Goal: Task Accomplishment & Management: Use online tool/utility

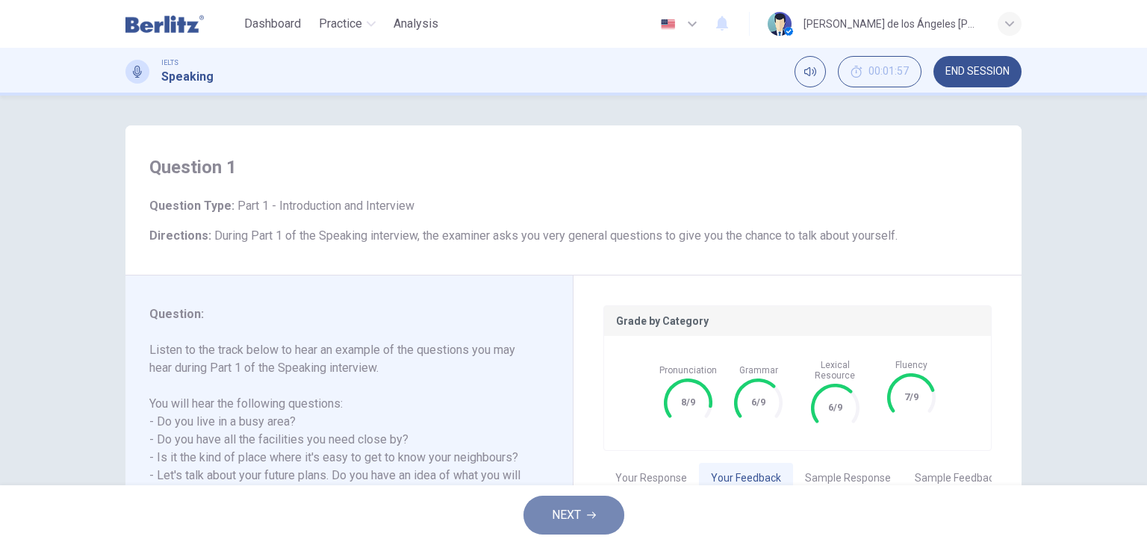
click at [571, 506] on span "NEXT" at bounding box center [566, 515] width 29 height 21
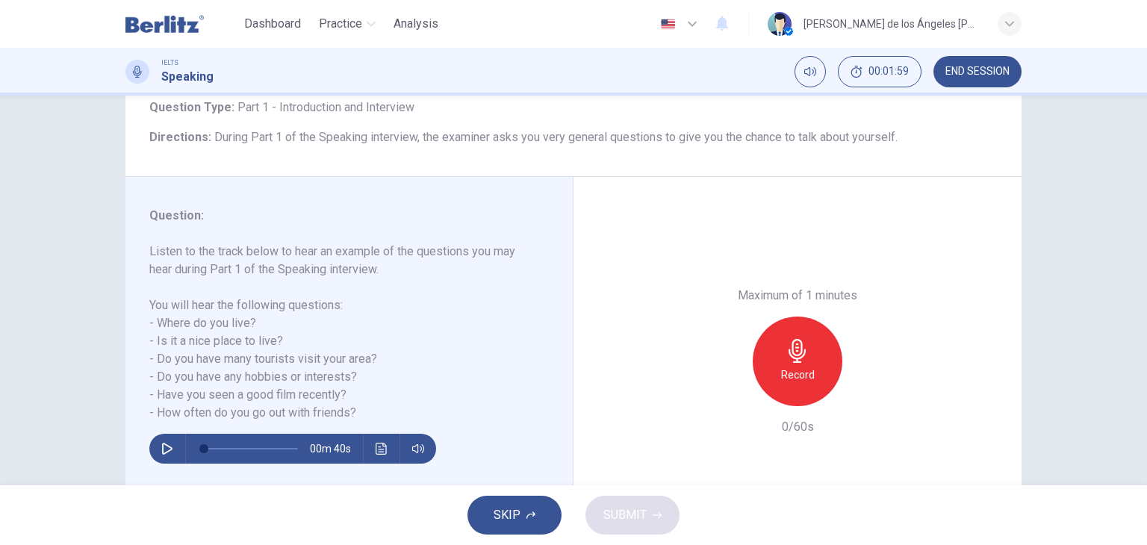
scroll to position [93, 0]
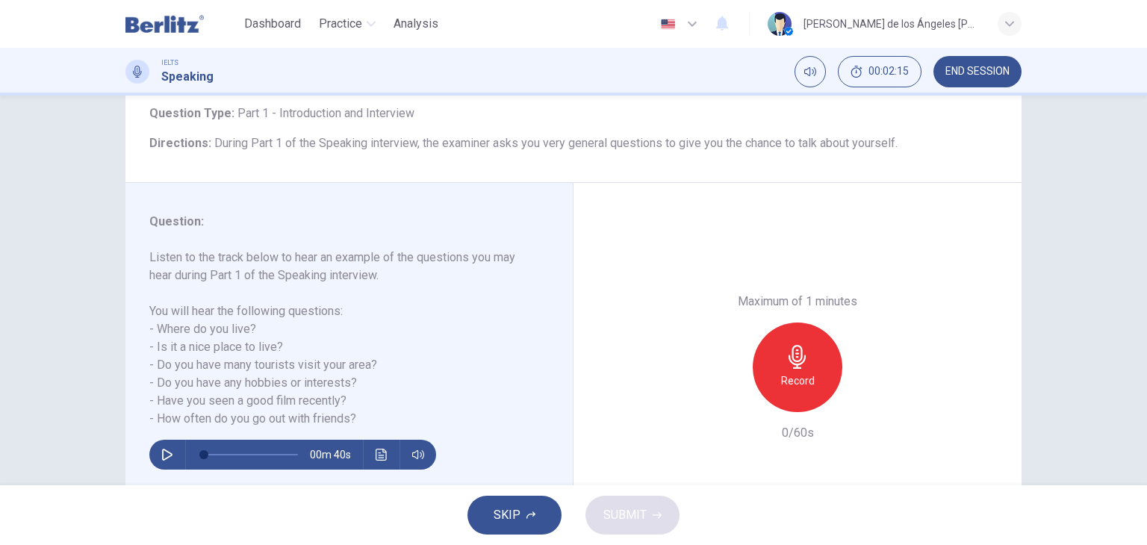
click at [161, 453] on icon "button" at bounding box center [167, 455] width 12 height 12
type input "*"
click at [791, 365] on icon "button" at bounding box center [798, 357] width 24 height 24
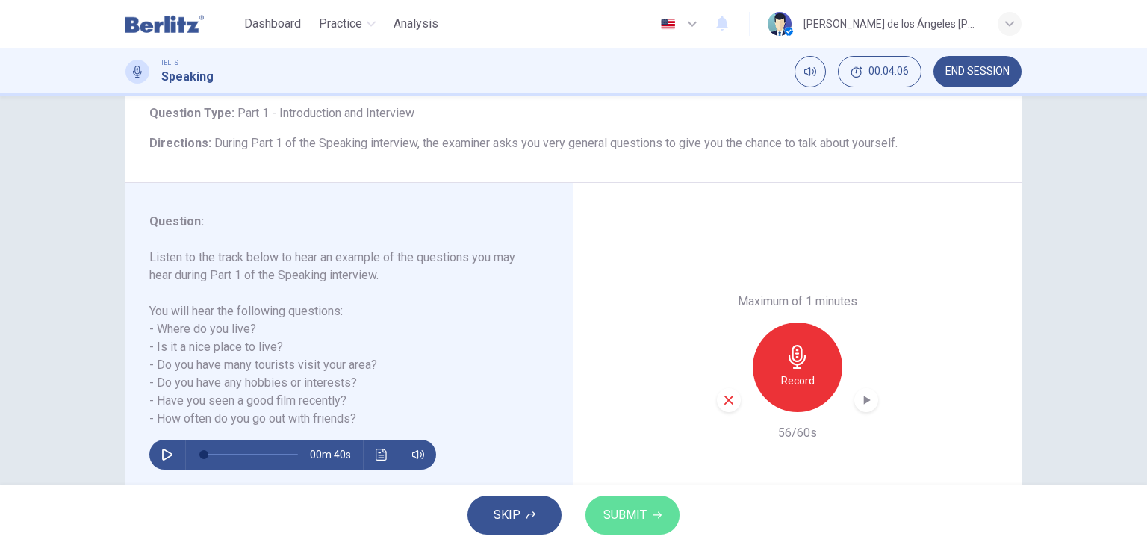
click at [621, 500] on button "SUBMIT" at bounding box center [633, 515] width 94 height 39
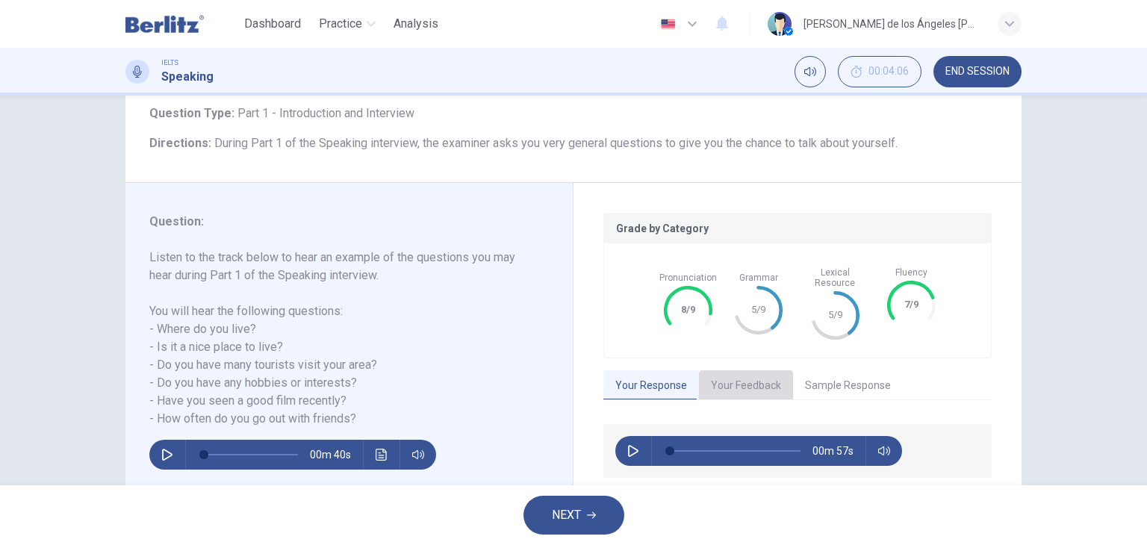
click at [721, 372] on button "Your Feedback" at bounding box center [746, 385] width 94 height 31
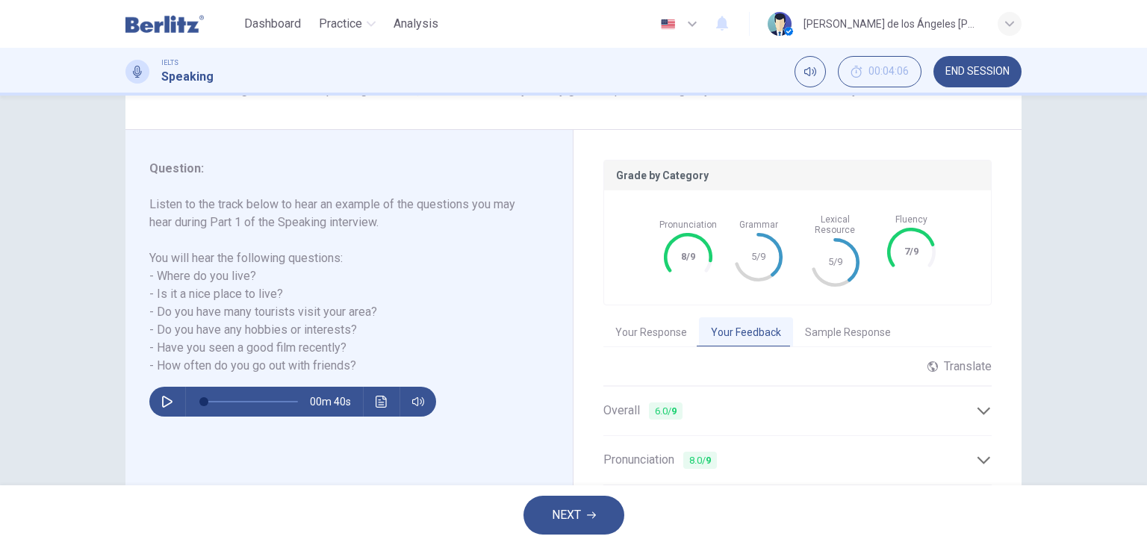
scroll to position [152, 0]
